Goal: Information Seeking & Learning: Check status

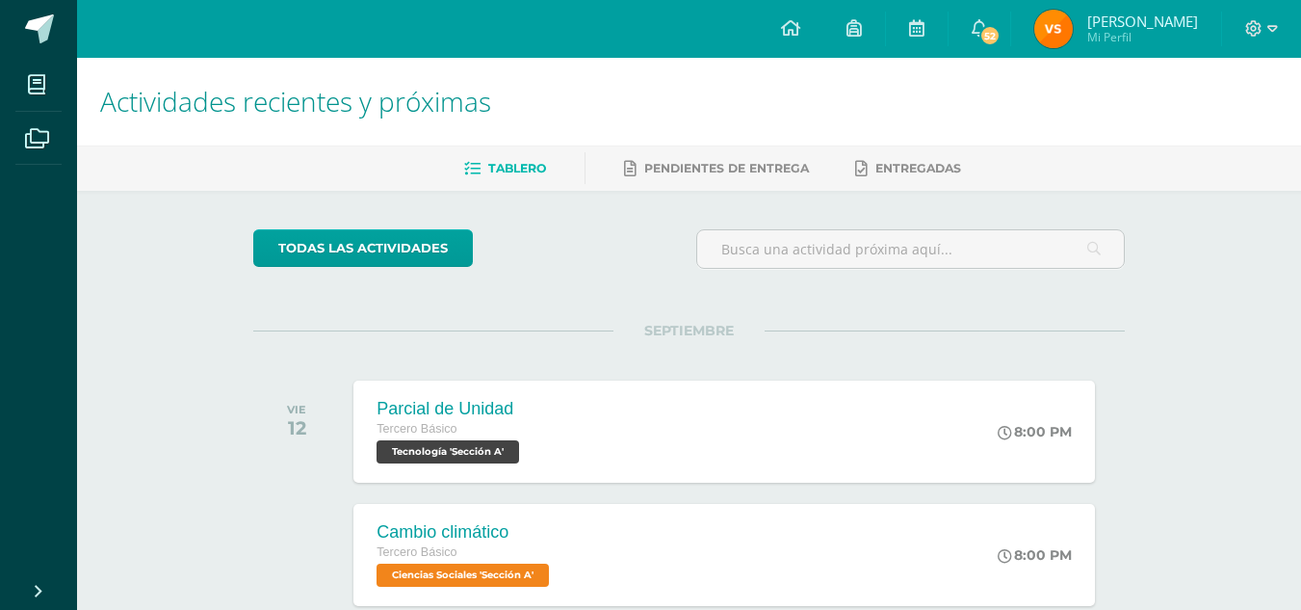
click at [1073, 24] on img at bounding box center [1054, 29] width 39 height 39
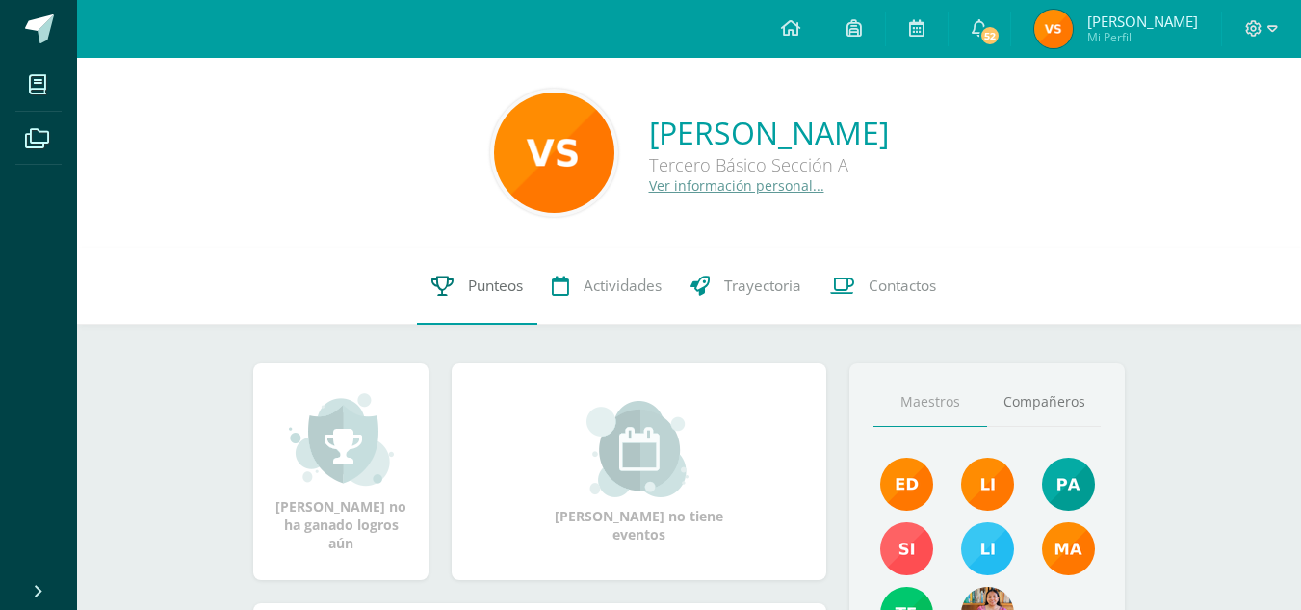
click at [515, 291] on span "Punteos" at bounding box center [495, 285] width 55 height 20
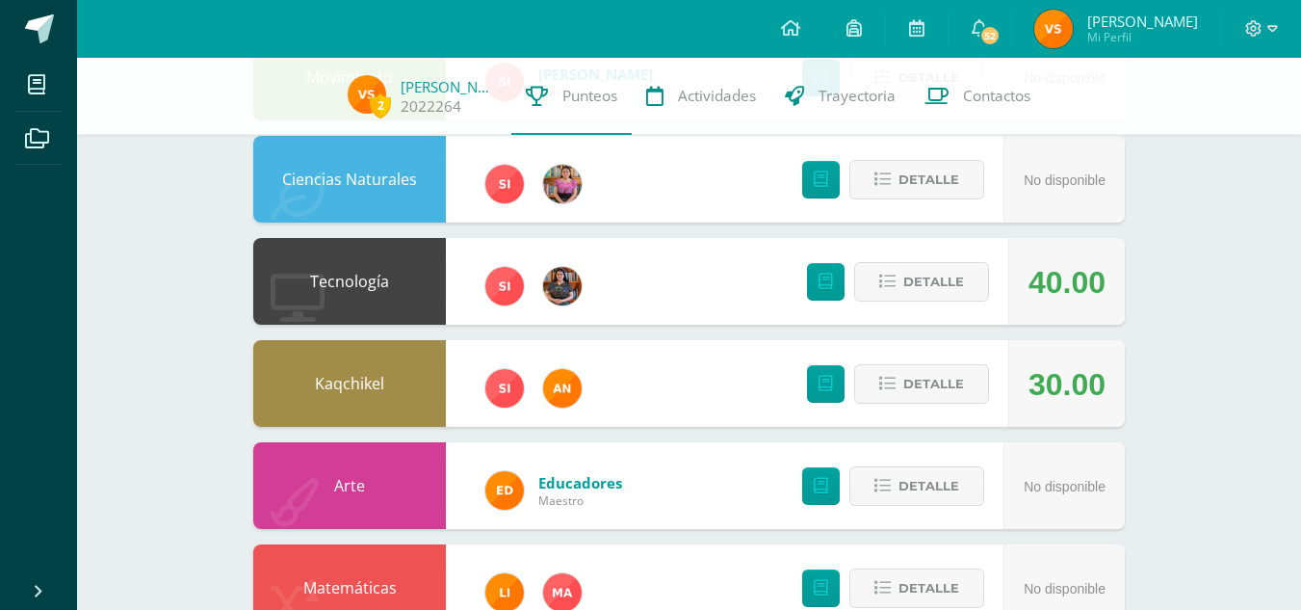
scroll to position [371, 0]
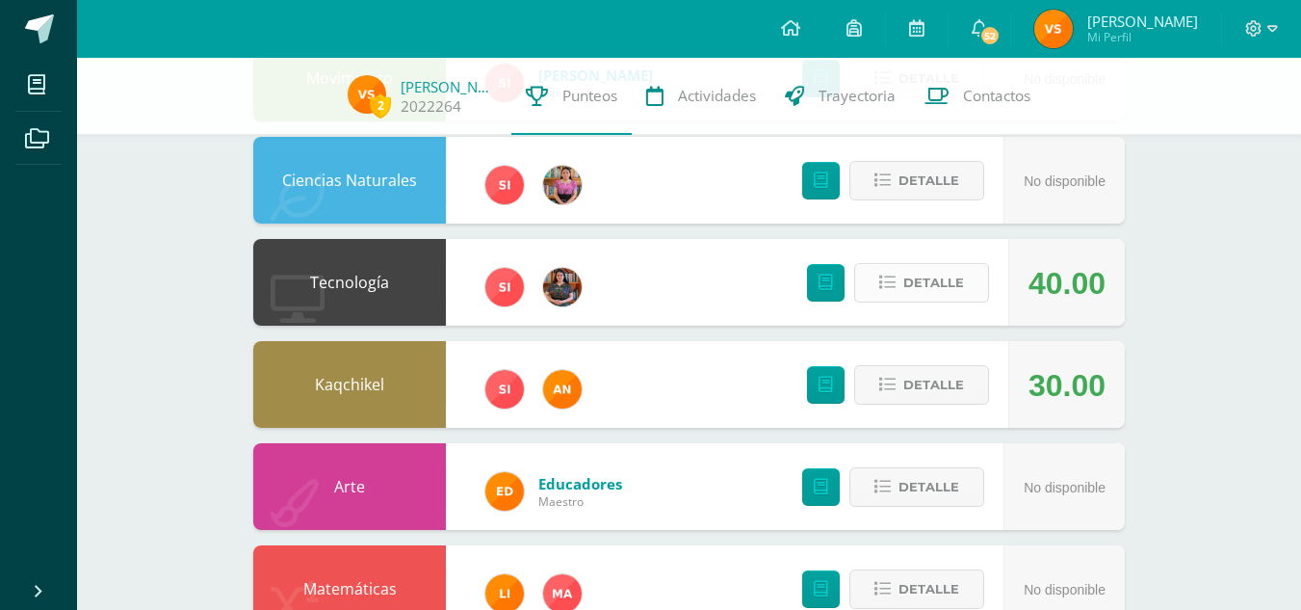
click at [942, 280] on span "Detalle" at bounding box center [934, 283] width 61 height 36
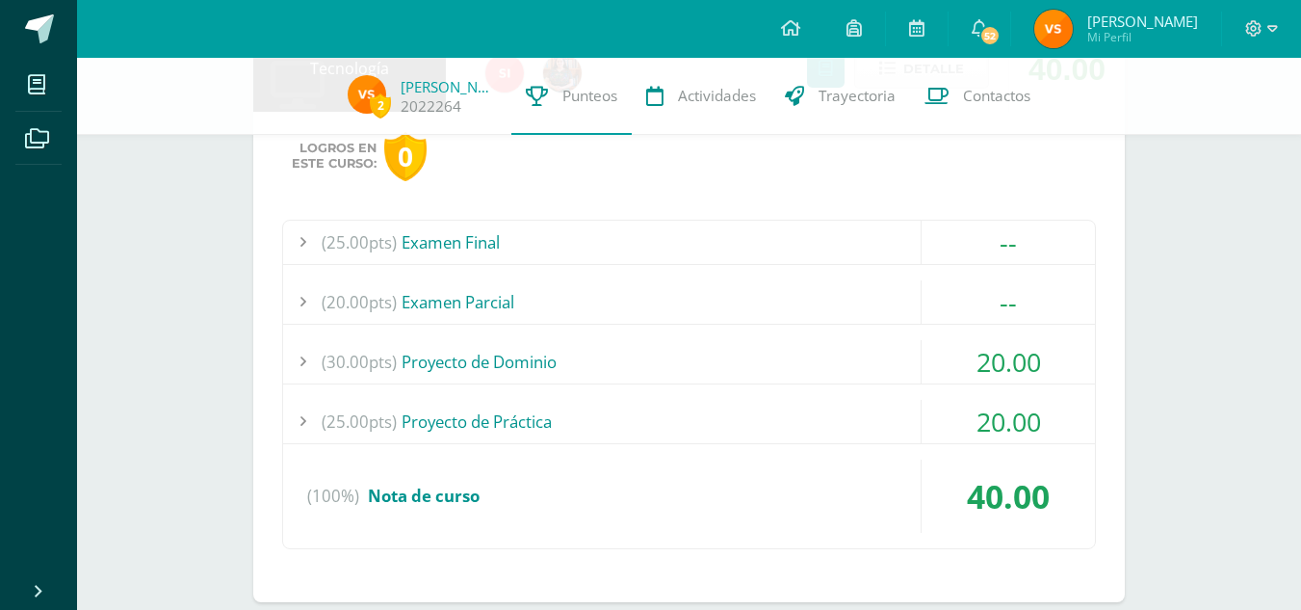
scroll to position [586, 0]
click at [831, 340] on div "(30.00pts) Proyecto de Dominio" at bounding box center [689, 360] width 812 height 43
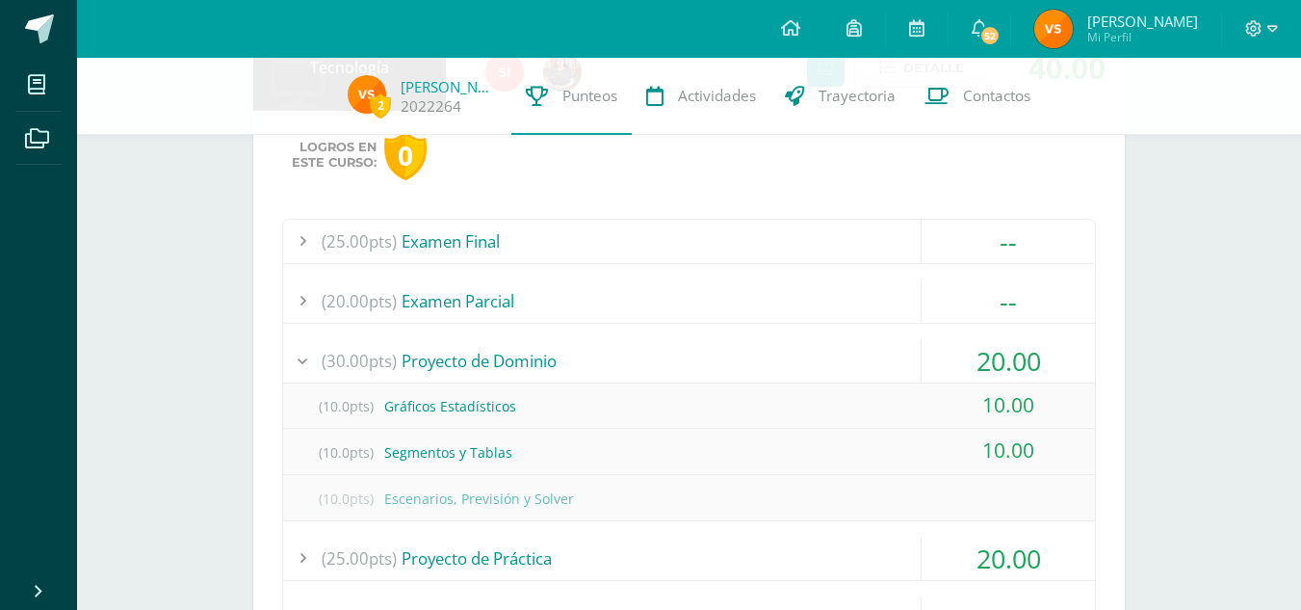
click at [820, 350] on div "(30.00pts) Proyecto de Dominio" at bounding box center [689, 360] width 812 height 43
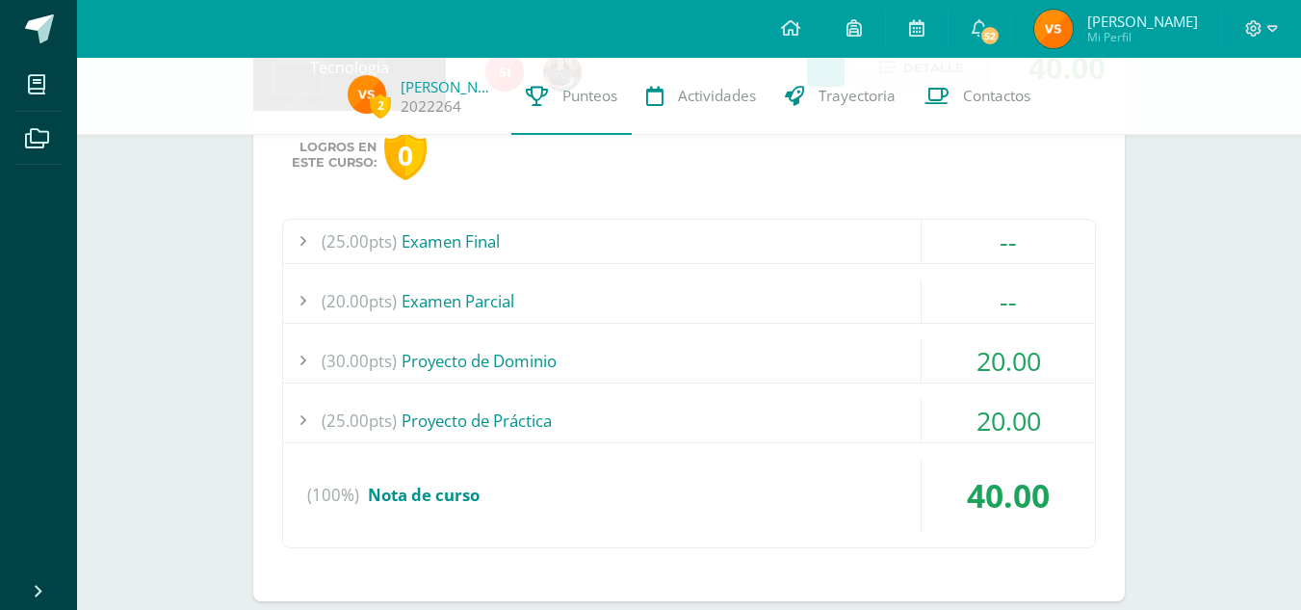
click at [814, 406] on div "(25.00pts) Proyecto de Práctica" at bounding box center [689, 420] width 812 height 43
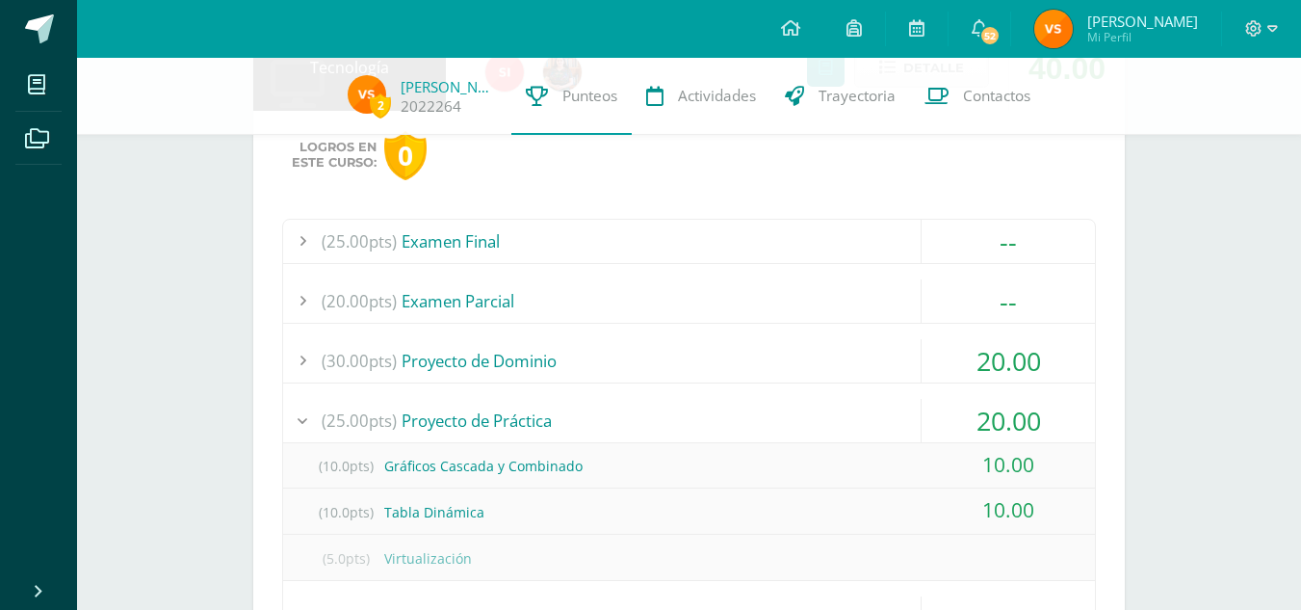
click at [814, 406] on div "(25.00pts) Proyecto de Práctica" at bounding box center [689, 420] width 812 height 43
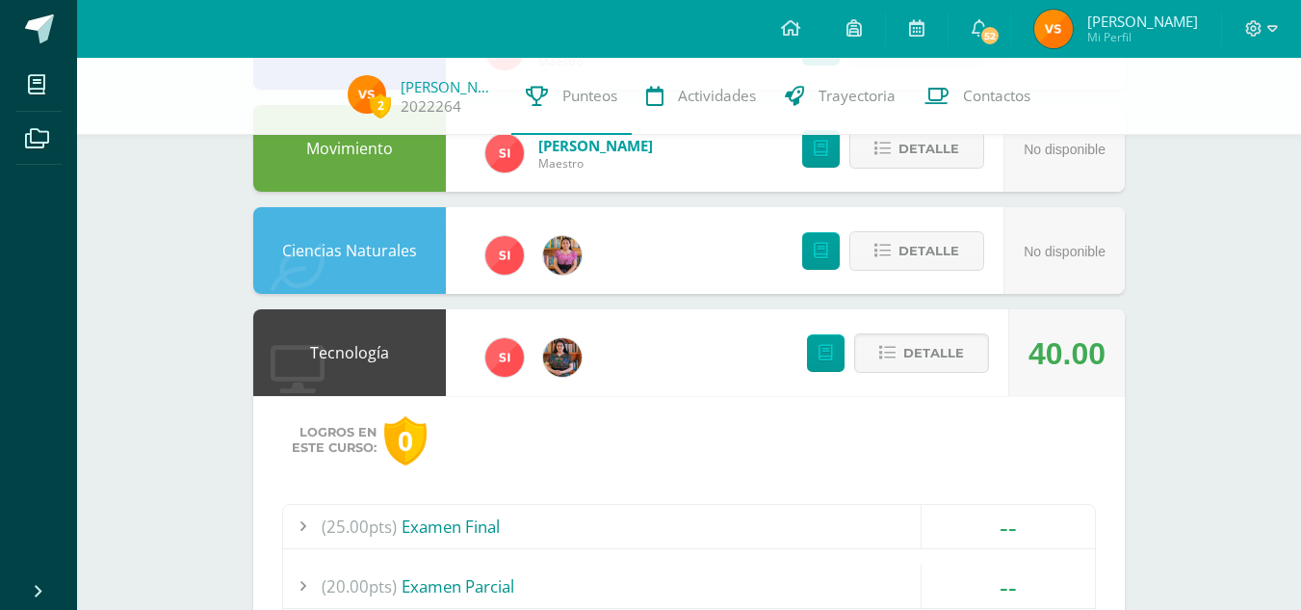
scroll to position [299, 0]
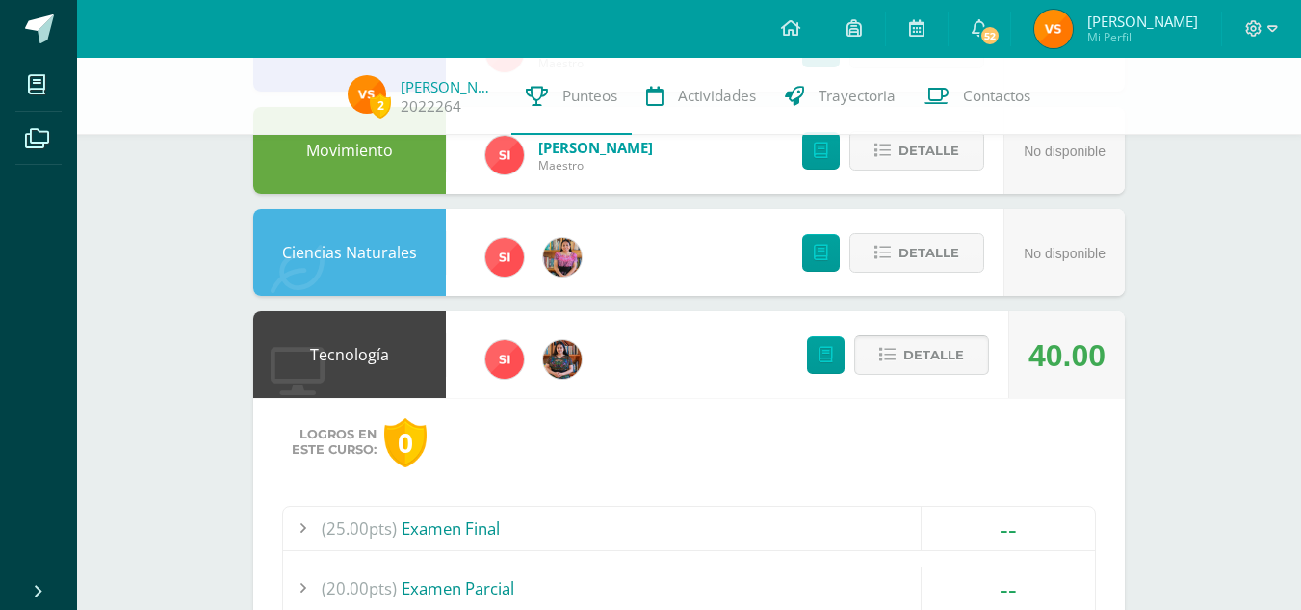
click at [923, 344] on span "Detalle" at bounding box center [934, 355] width 61 height 36
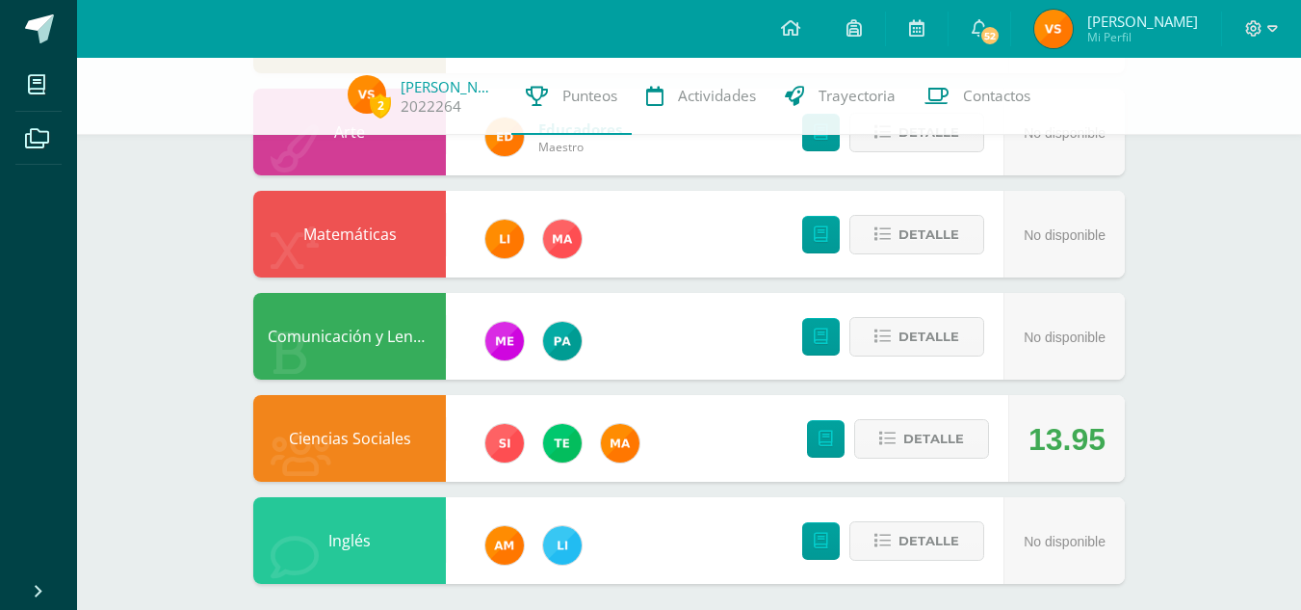
scroll to position [738, 0]
